Goal: Task Accomplishment & Management: Use online tool/utility

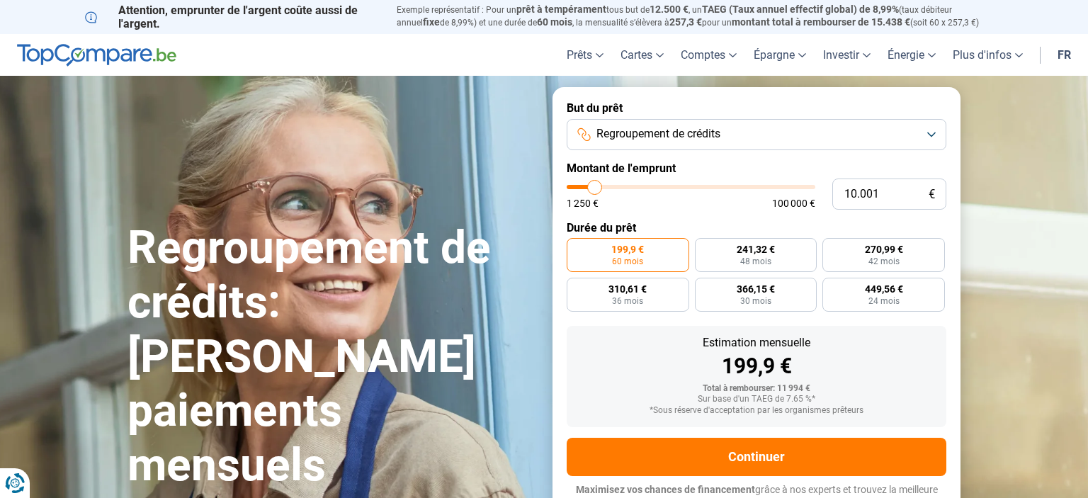
scroll to position [28, 0]
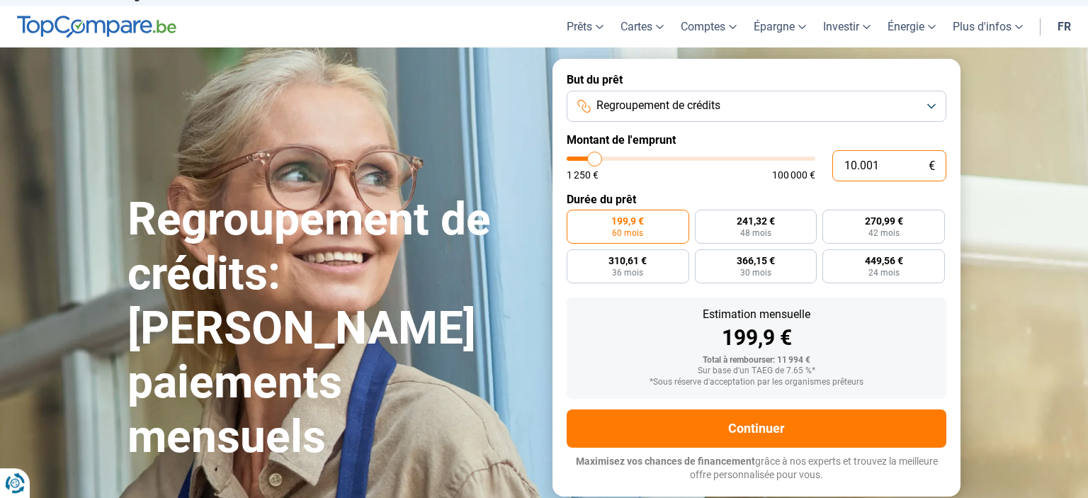
click at [898, 166] on input "10.001" at bounding box center [889, 165] width 114 height 31
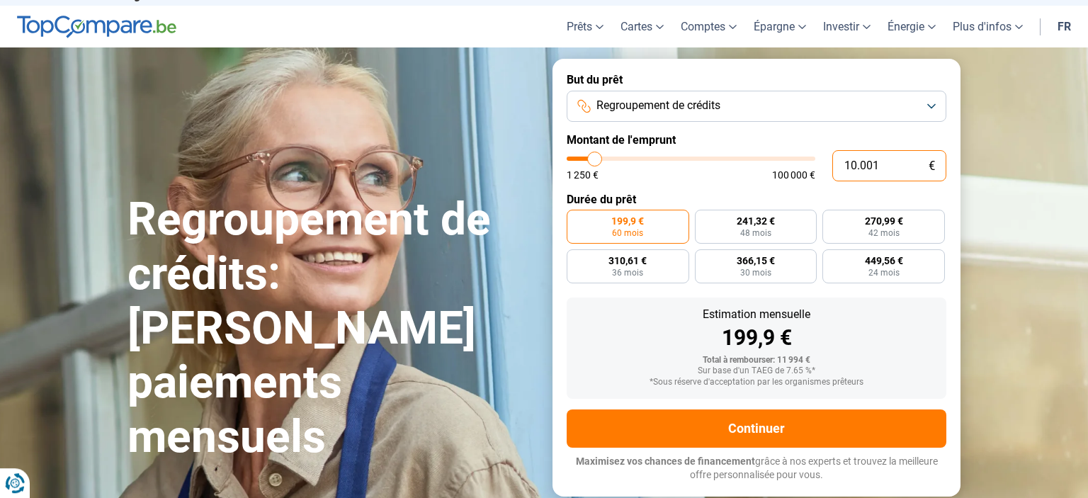
type input "1"
type input "1250"
type input "15"
type input "1250"
type input "150"
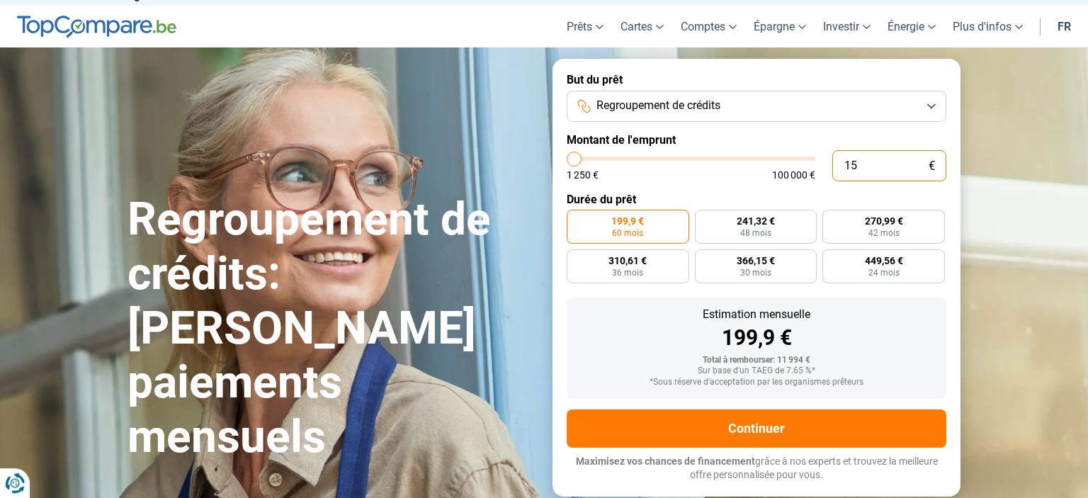
type input "1250"
type input "1.500"
type input "1500"
type input "15.000"
type input "15000"
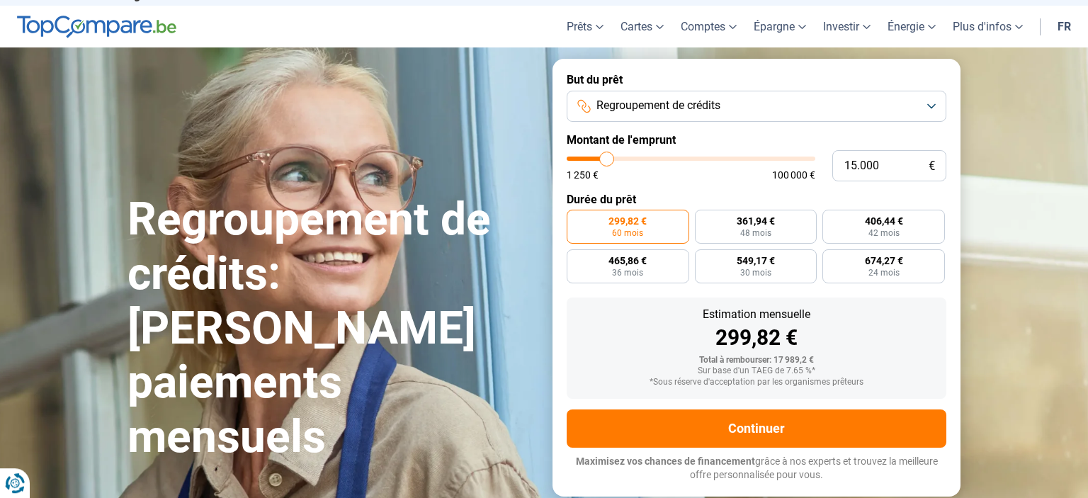
click at [843, 196] on label "Durée du prêt" at bounding box center [756, 199] width 380 height 13
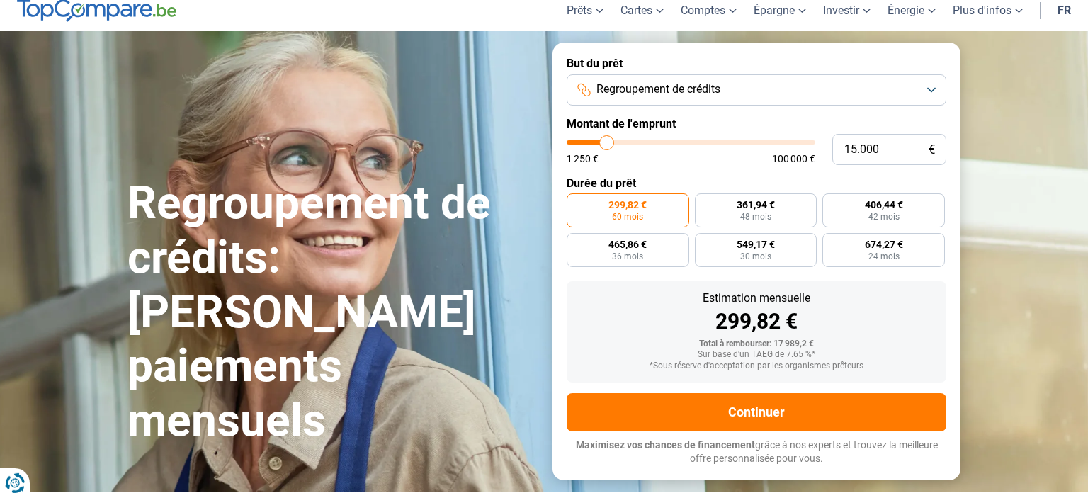
scroll to position [40, 0]
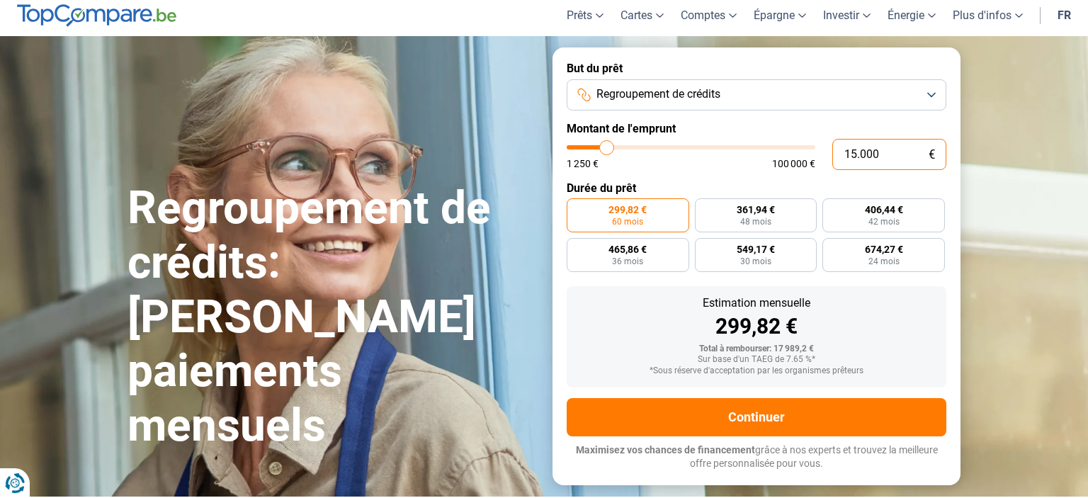
click at [887, 158] on input "15.000" at bounding box center [889, 154] width 114 height 31
type input "1.500"
type input "1500"
type input "15.001"
type input "15000"
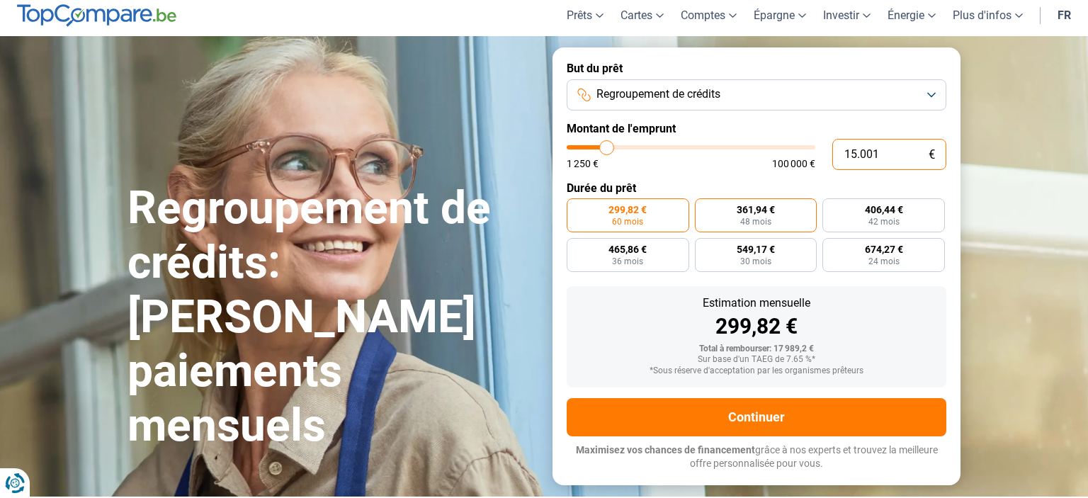
radio input "false"
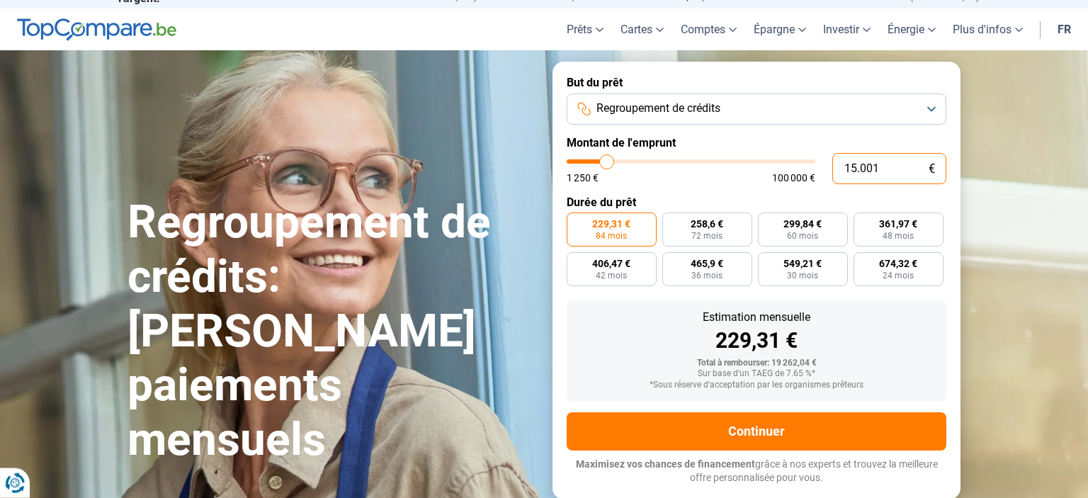
scroll to position [0, 0]
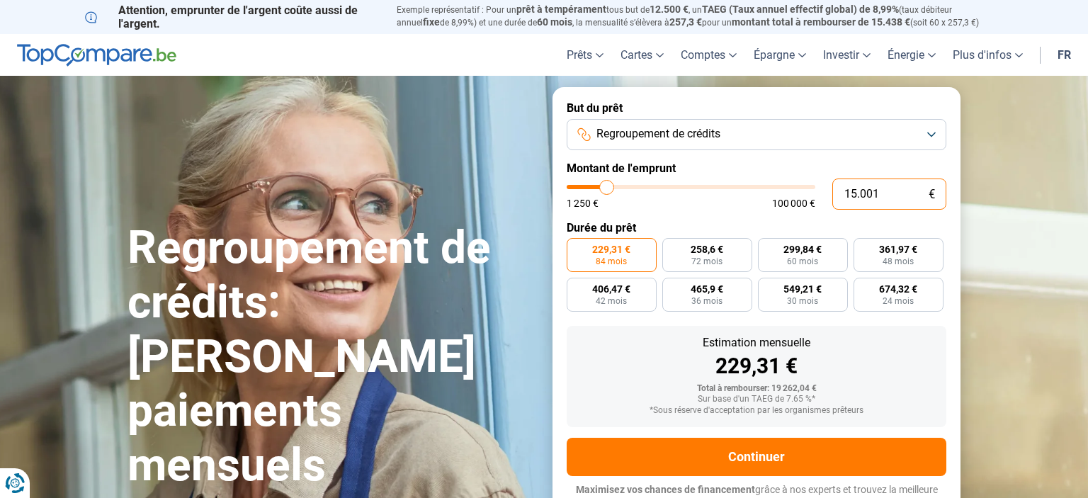
type input "1.500"
type input "1500"
type input "150"
type input "1250"
type input "15"
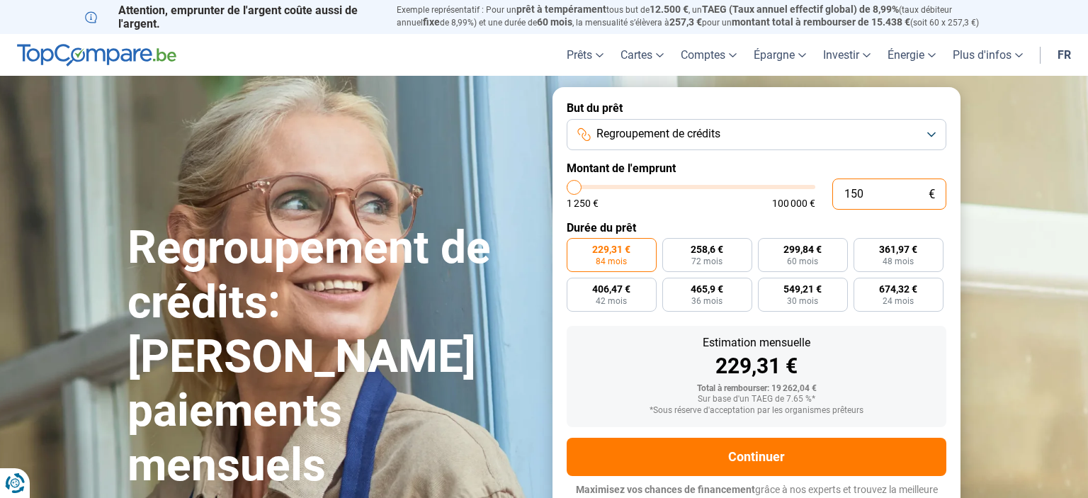
type input "1250"
type input "1"
type input "1250"
type input "0"
type input "1250"
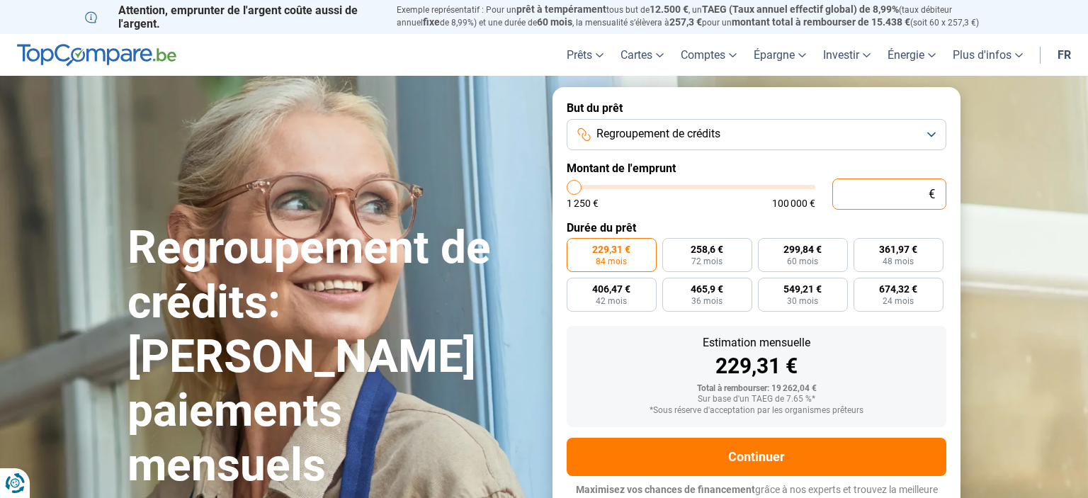
type input "1.250"
type input "1250"
radio input "true"
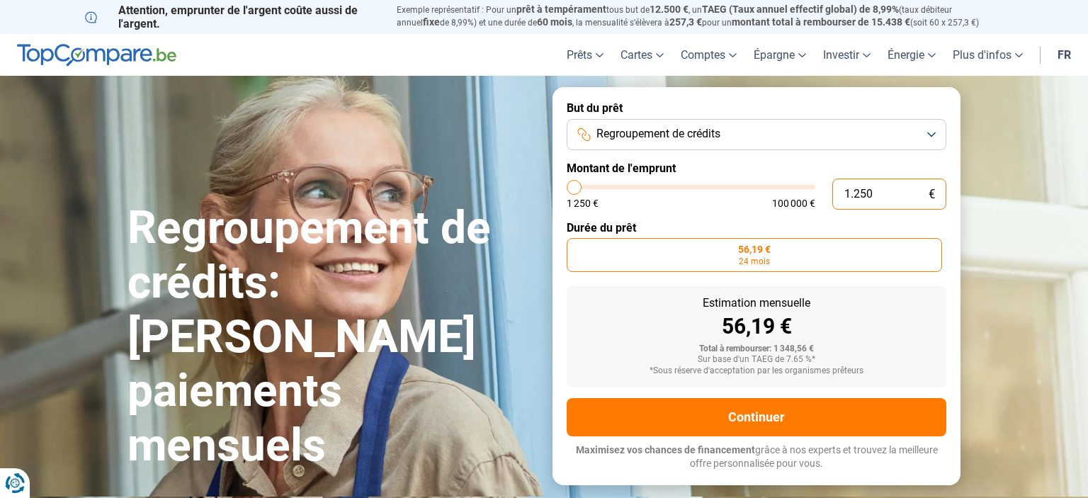
type input "125"
type input "1250"
type input "12"
type input "1250"
type input "1"
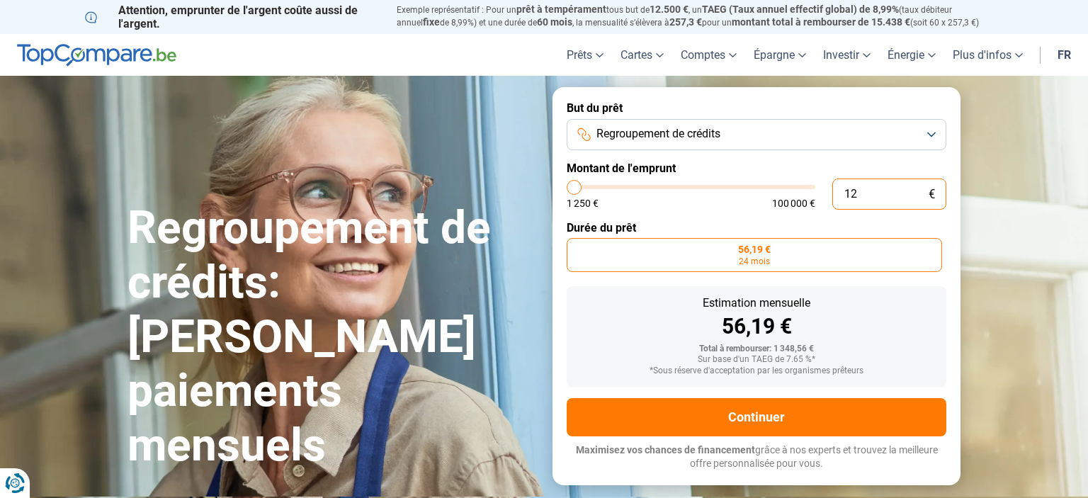
type input "1250"
type input "0"
type input "1250"
type input "5"
type input "1250"
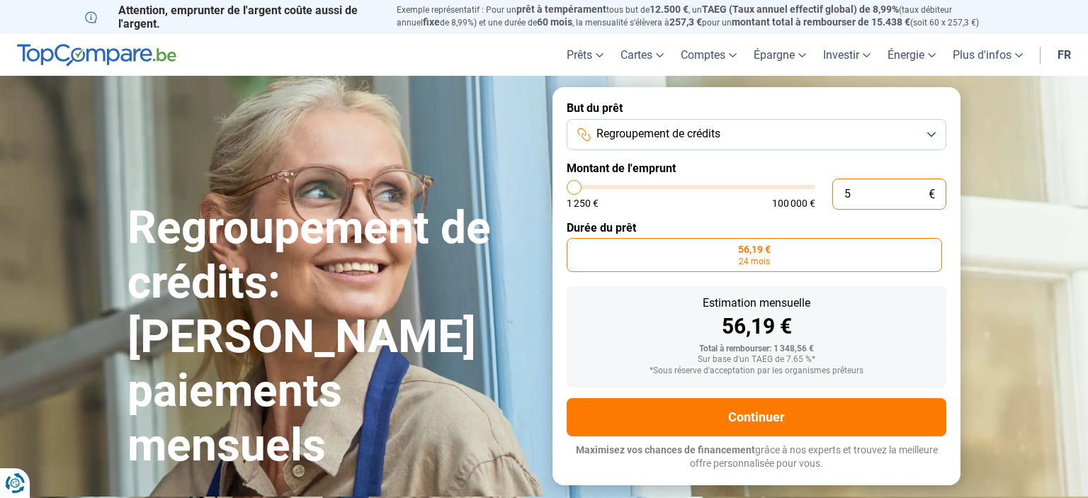
type input "58"
type input "1250"
type input "580"
type input "1250"
type input "5.800"
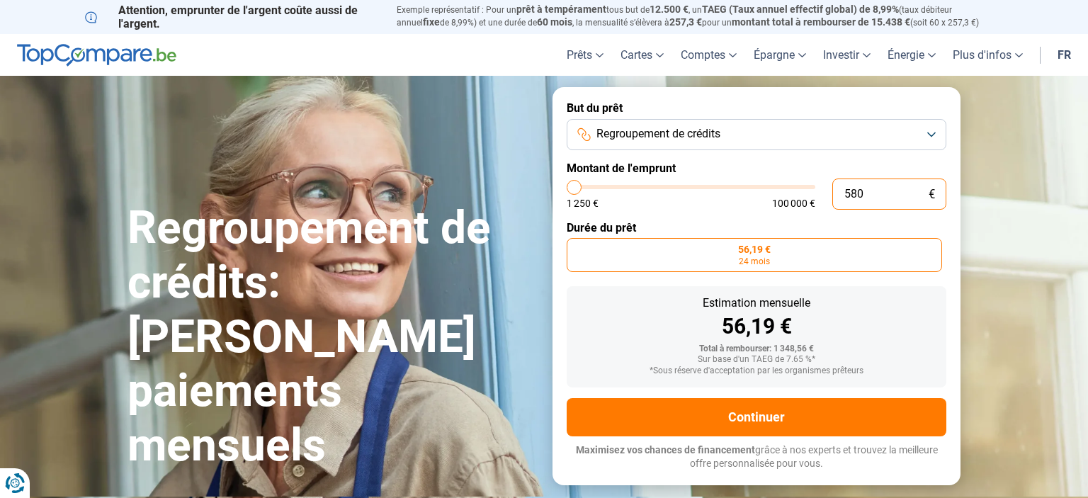
type input "5750"
type input "58.000"
type input "58000"
radio input "false"
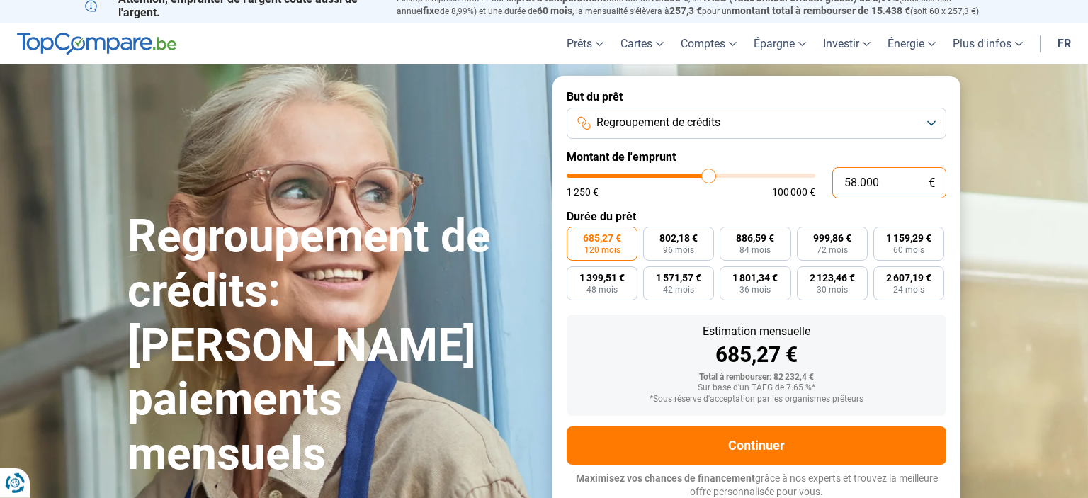
scroll to position [13, 0]
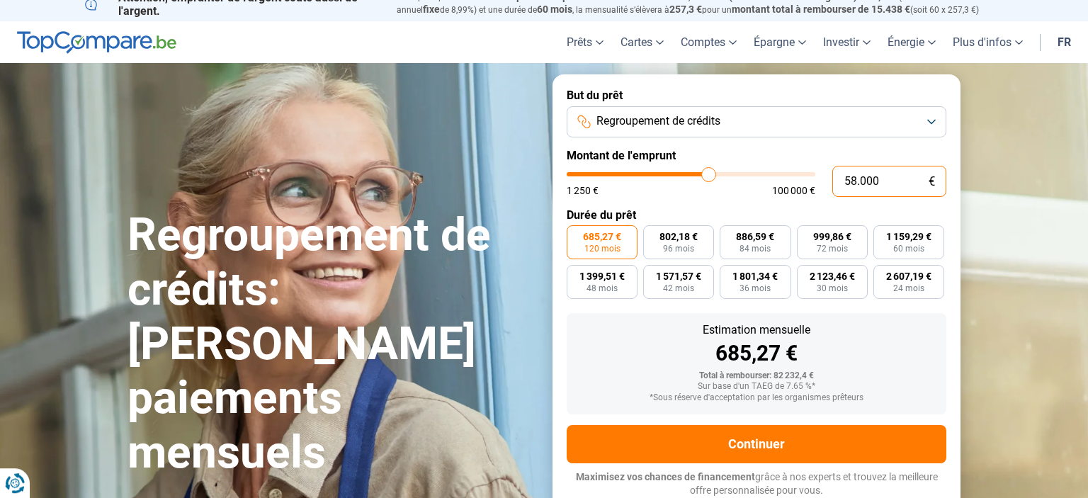
type input "5.800"
type input "5750"
type input "580"
type input "1250"
type input "58"
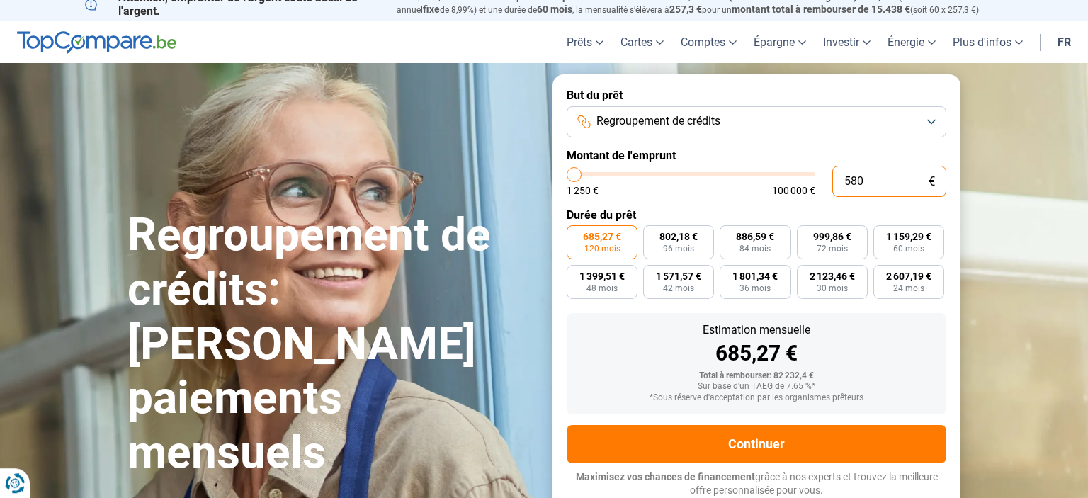
type input "1250"
type input "5"
type input "1250"
type input "0"
type input "1250"
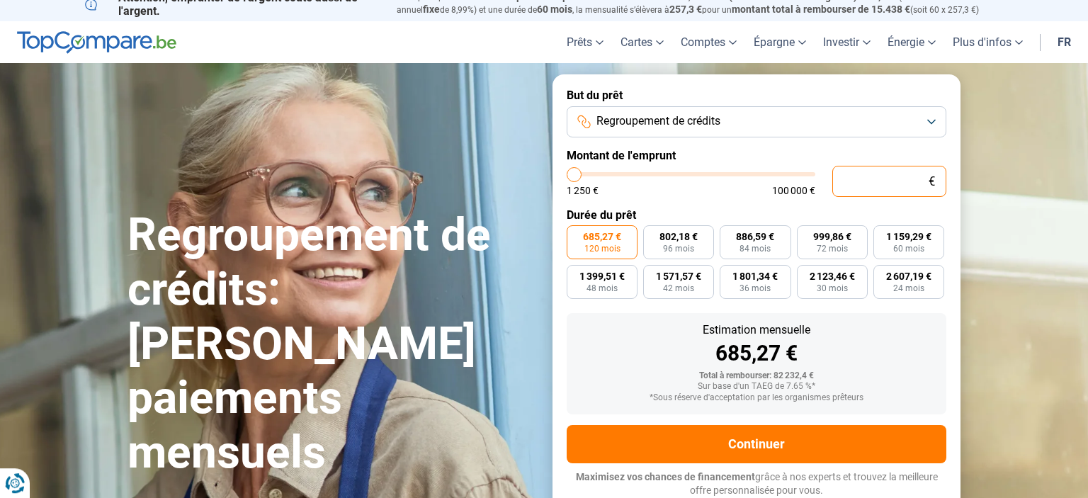
type input "6"
type input "1250"
type input "60"
type input "1250"
type input "600"
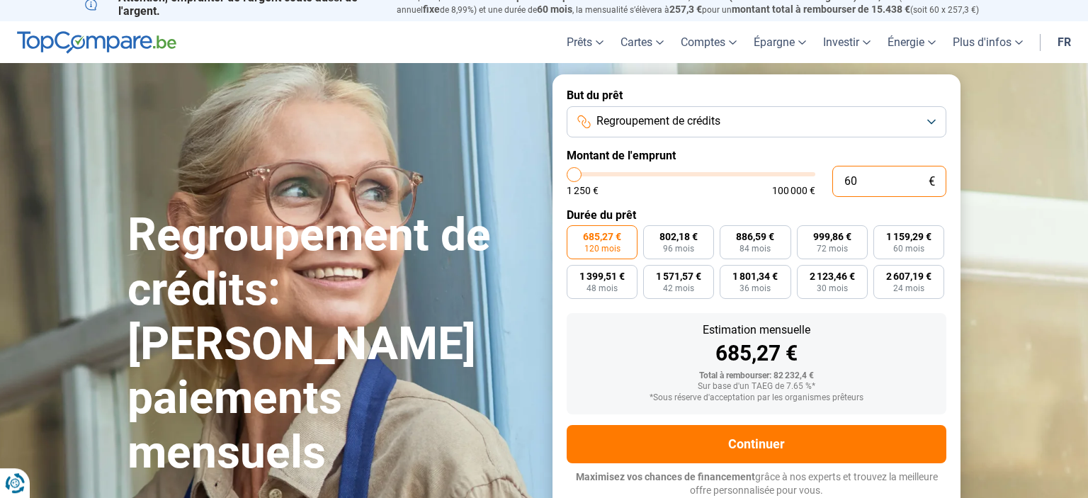
type input "1250"
type input "6.000"
type input "6000"
type input "60.000"
type input "60000"
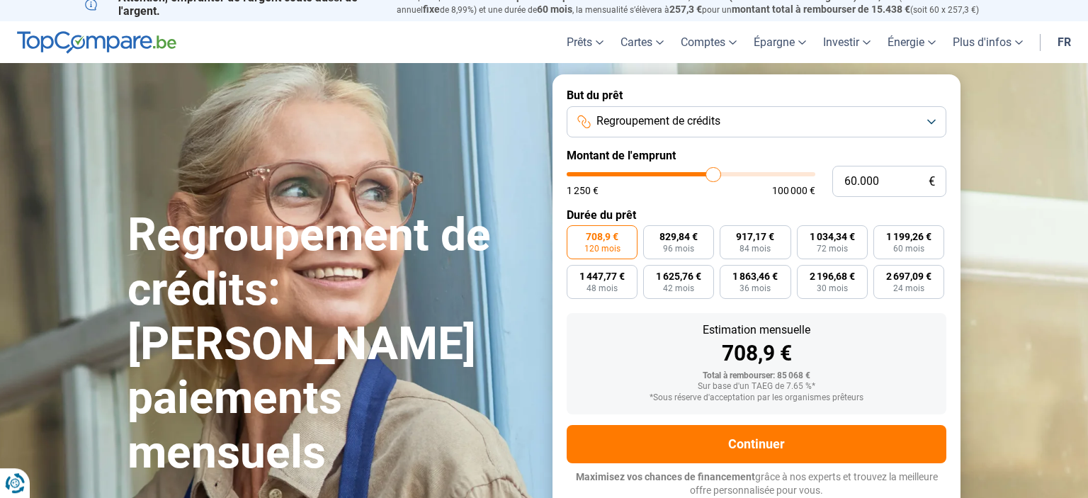
click at [780, 158] on label "Montant de l'emprunt" at bounding box center [756, 155] width 380 height 13
click at [889, 190] on input "60.000" at bounding box center [889, 181] width 114 height 31
type input "6.000"
type input "6000"
type input "600"
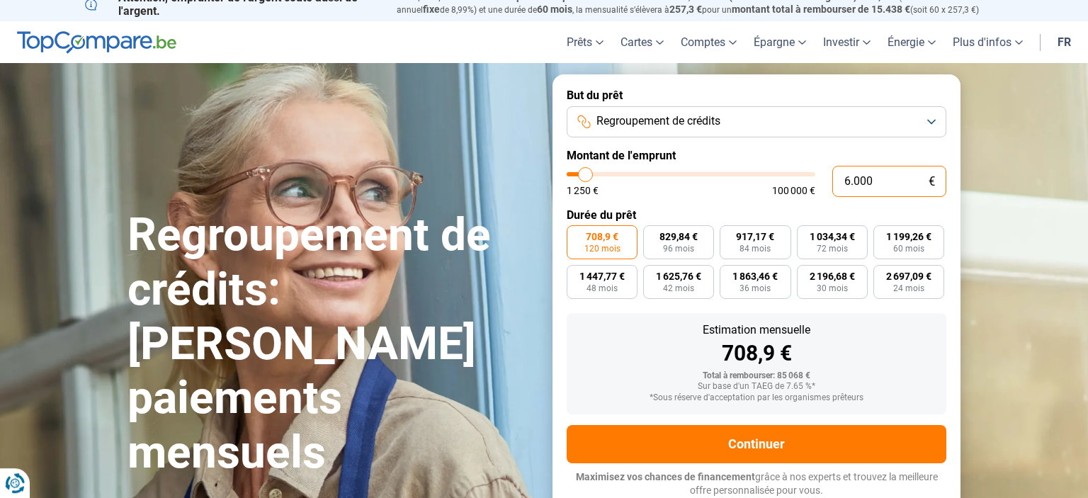
type input "1250"
type input "60"
type input "1250"
type input "6"
type input "1250"
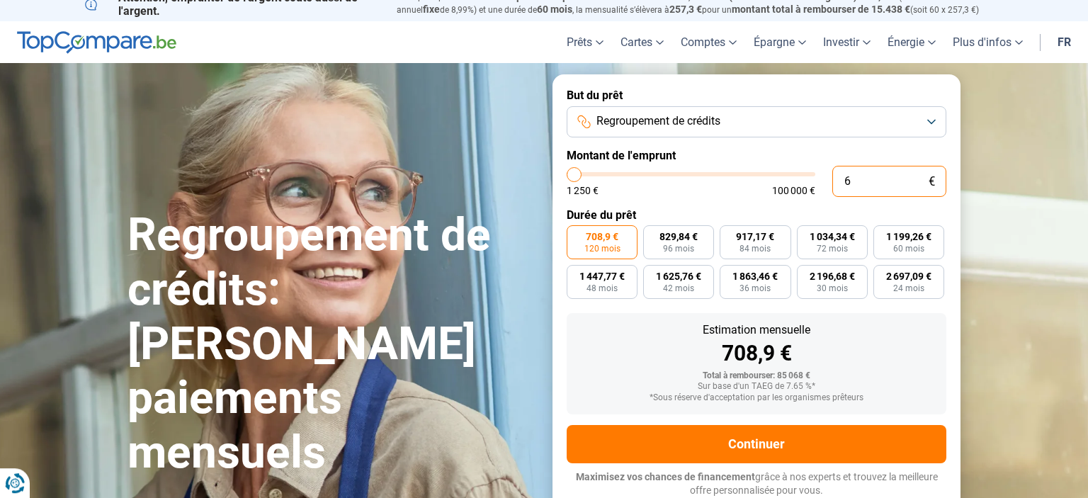
type input "0"
type input "1250"
type input "5"
type input "1250"
type input "59"
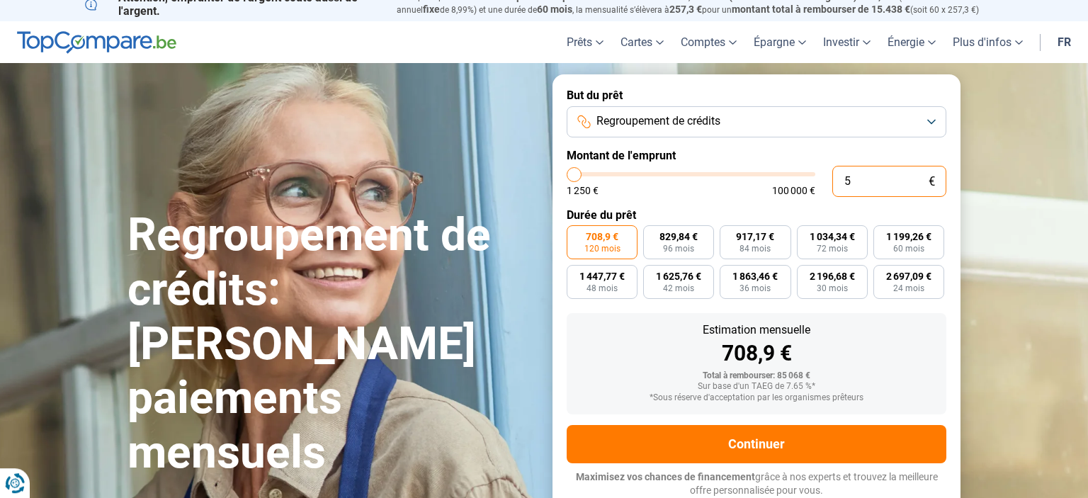
type input "1250"
type input "590"
type input "1250"
type input "5.900"
type input "6000"
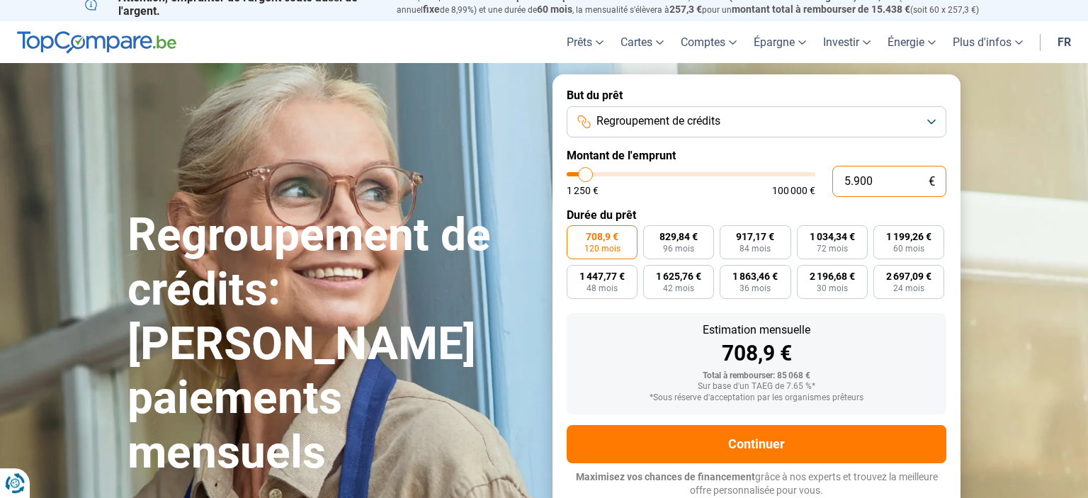
type input "59.000"
type input "59000"
type input "59.000"
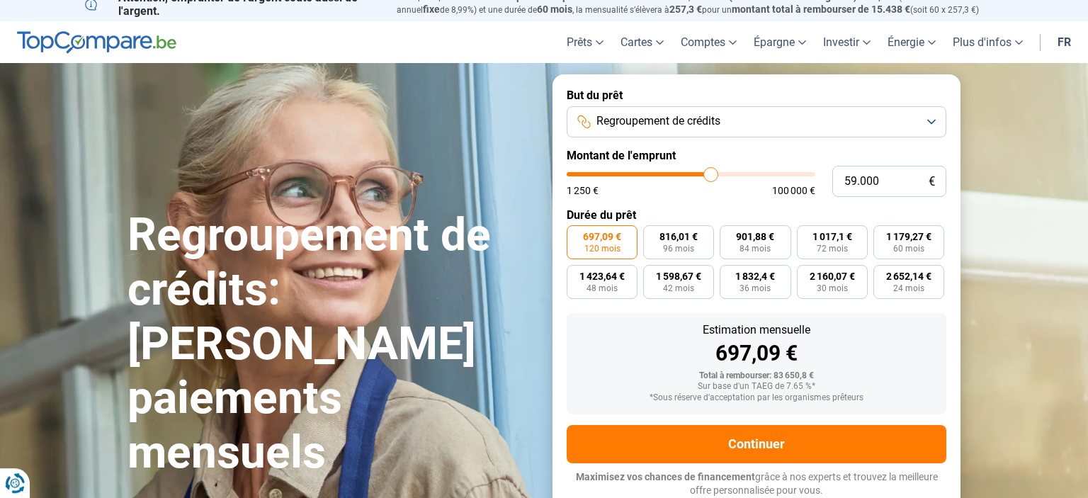
click at [819, 212] on label "Durée du prêt" at bounding box center [756, 214] width 380 height 13
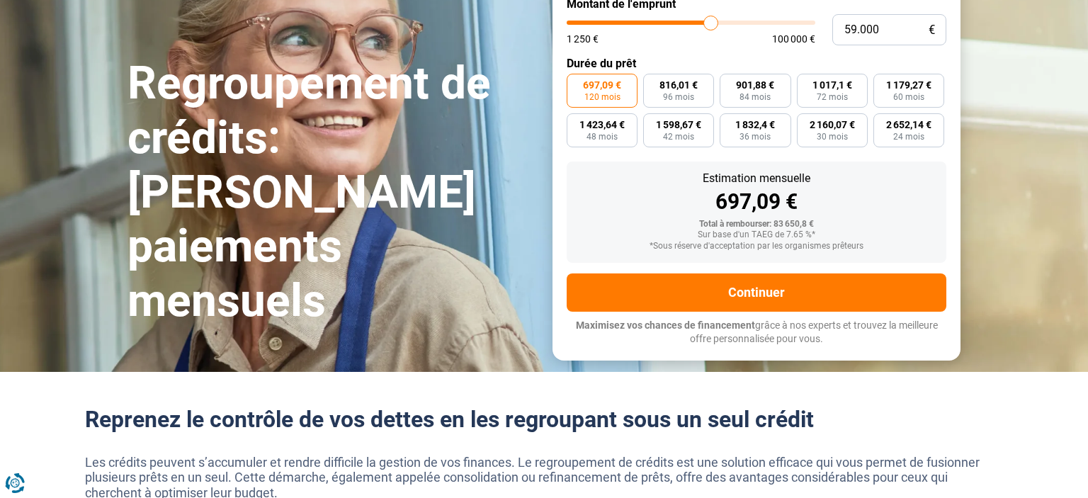
scroll to position [69, 0]
